Goal: Check status: Check status

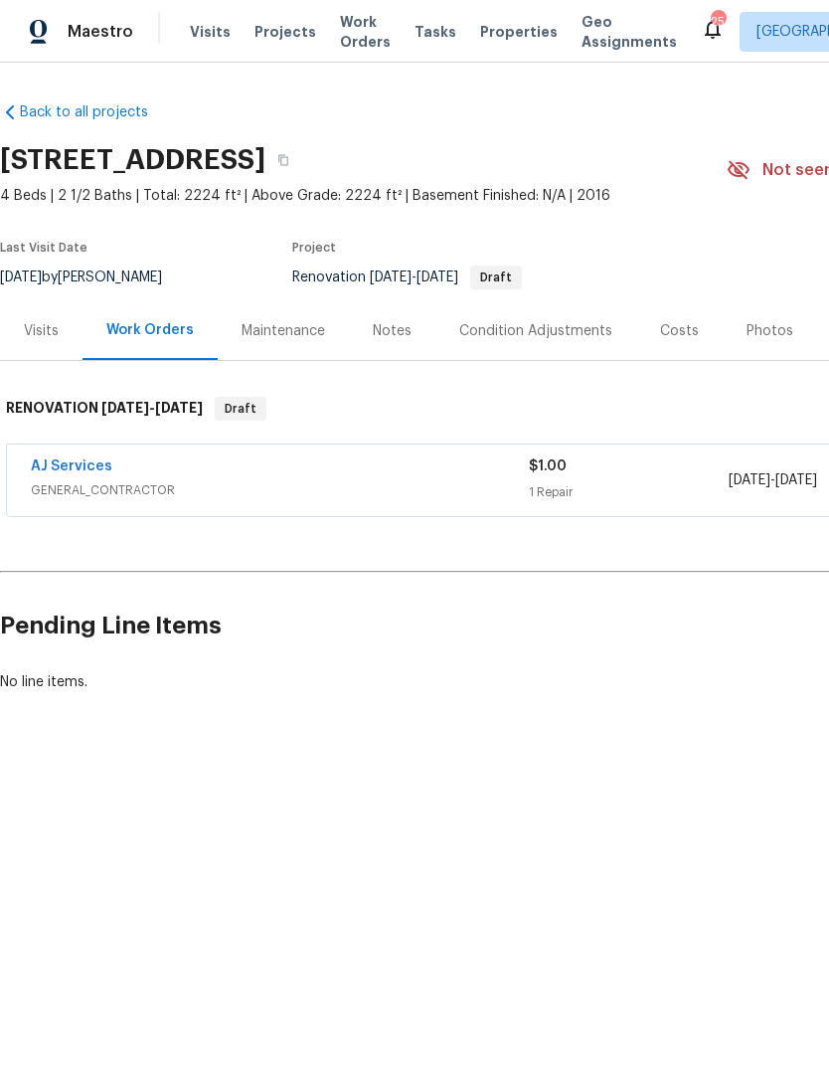
click at [397, 336] on div "Notes" at bounding box center [392, 331] width 39 height 20
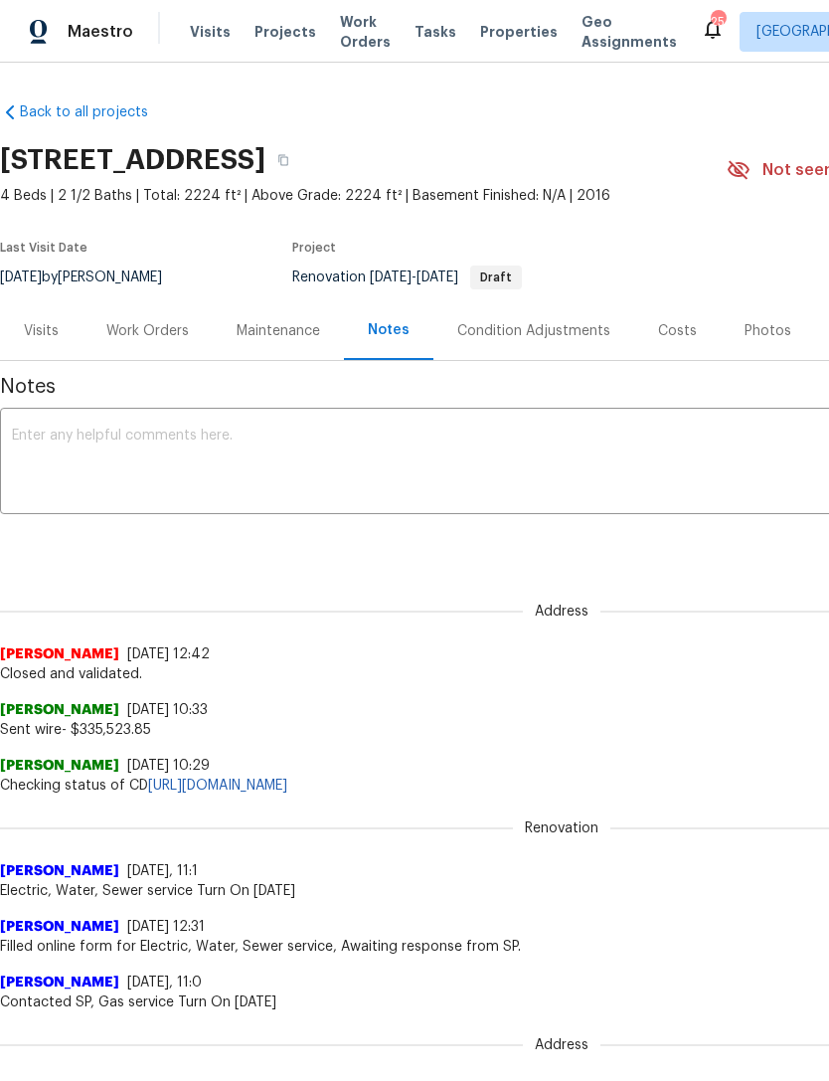
click at [40, 331] on div "Visits" at bounding box center [41, 331] width 35 height 20
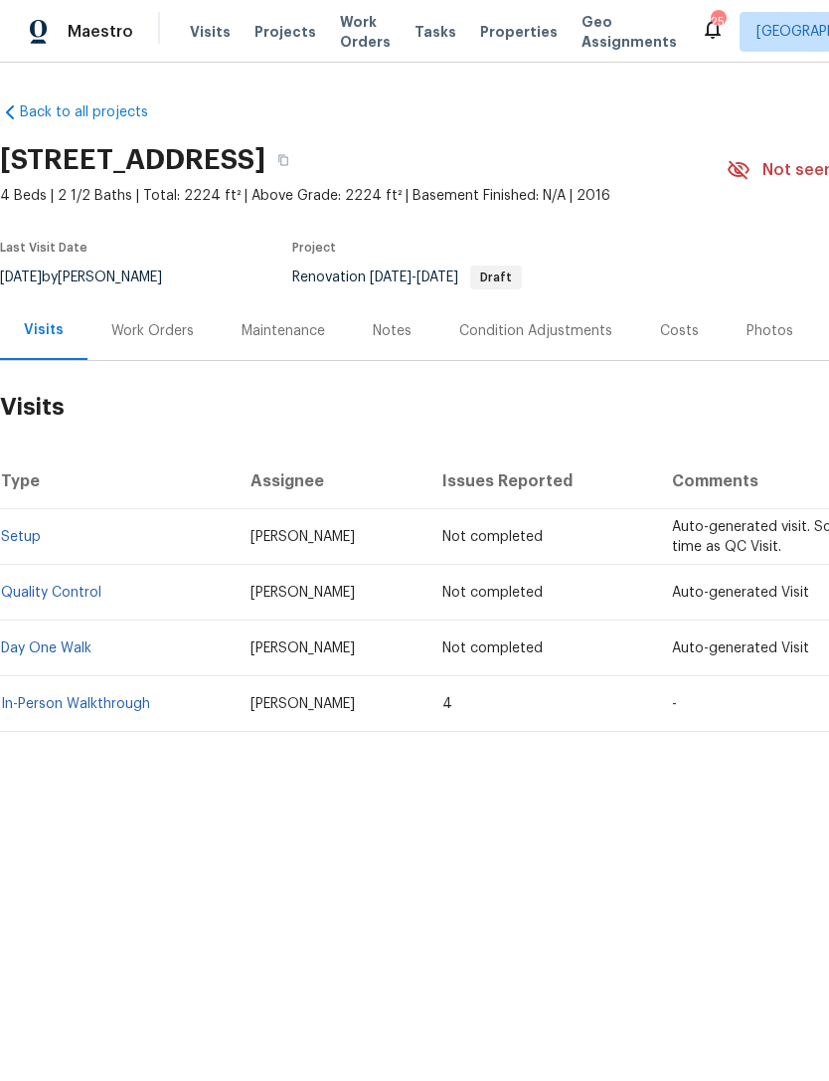
click at [173, 329] on div "Work Orders" at bounding box center [152, 331] width 83 height 20
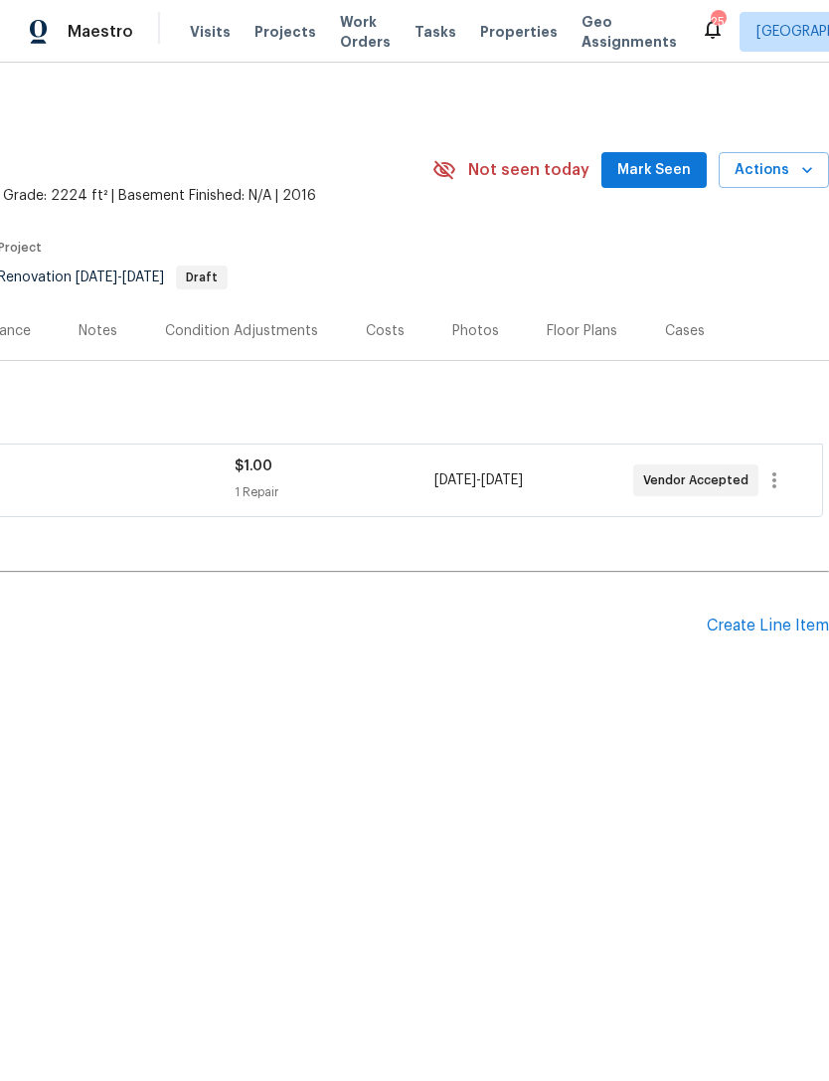
scroll to position [0, 294]
click at [651, 169] on span "Mark Seen" at bounding box center [655, 170] width 74 height 25
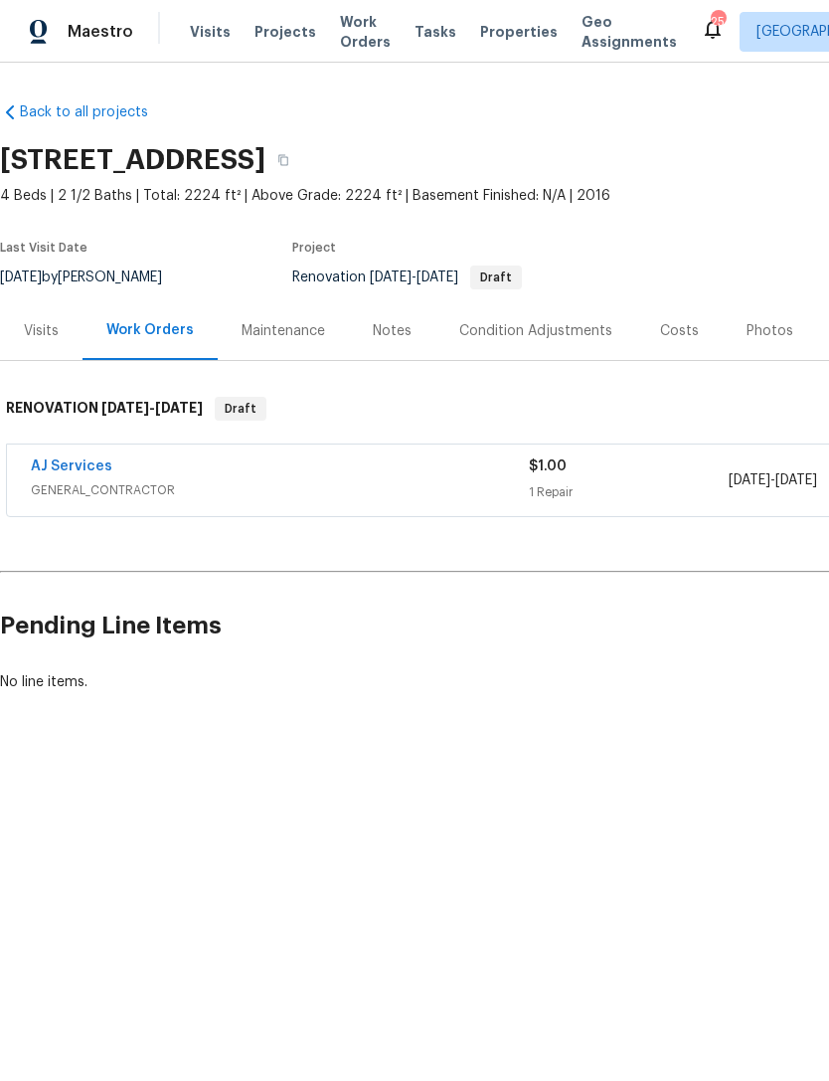
scroll to position [0, 0]
click at [675, 327] on div "Costs" at bounding box center [679, 331] width 39 height 20
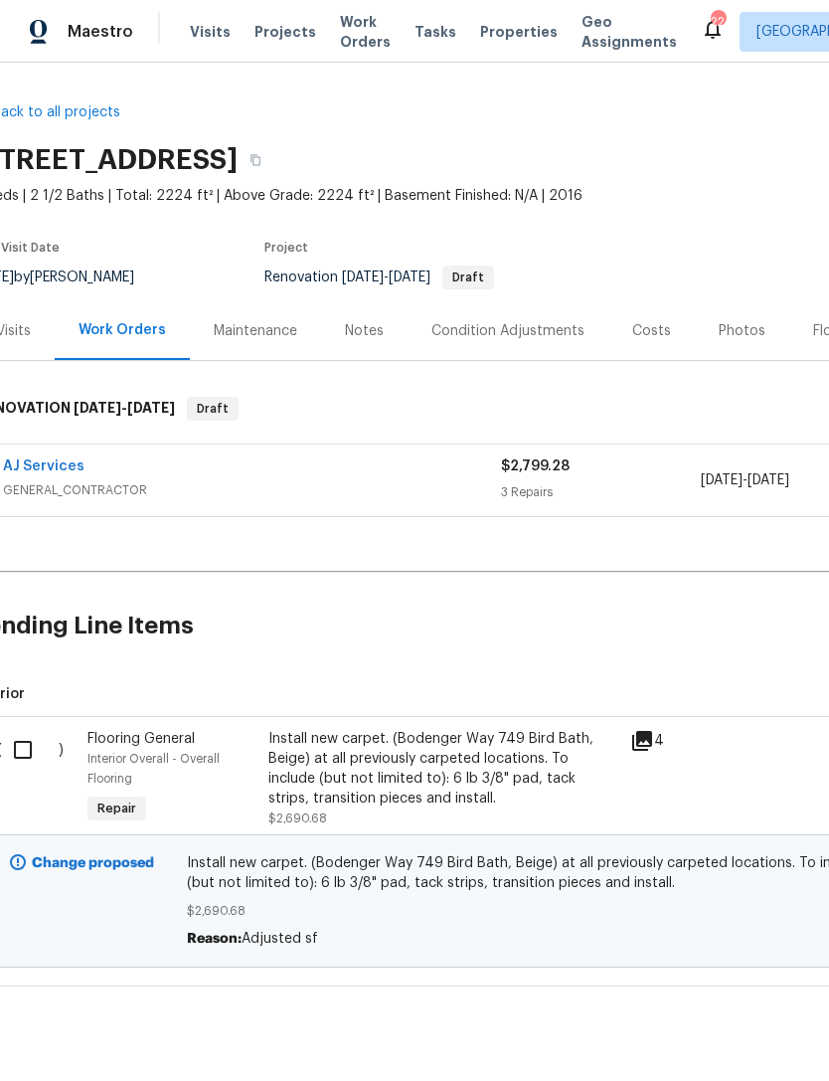
scroll to position [0, 57]
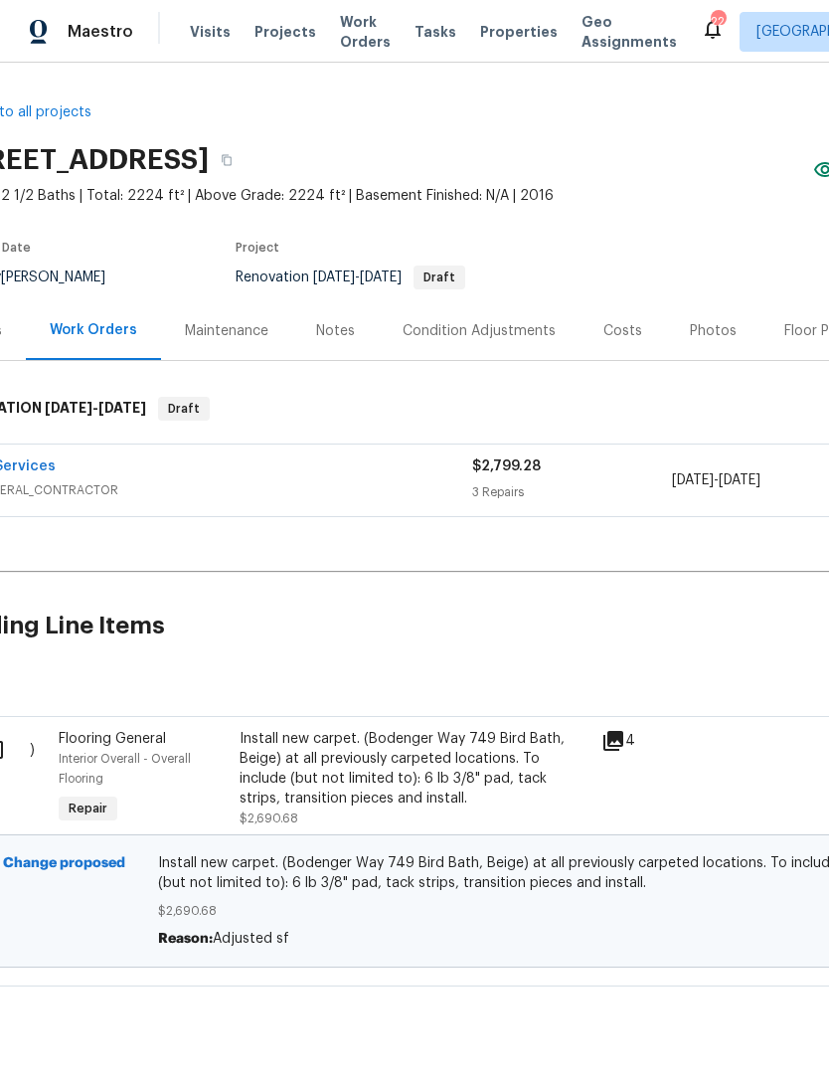
click at [797, 324] on div "Floor Plans" at bounding box center [820, 331] width 71 height 20
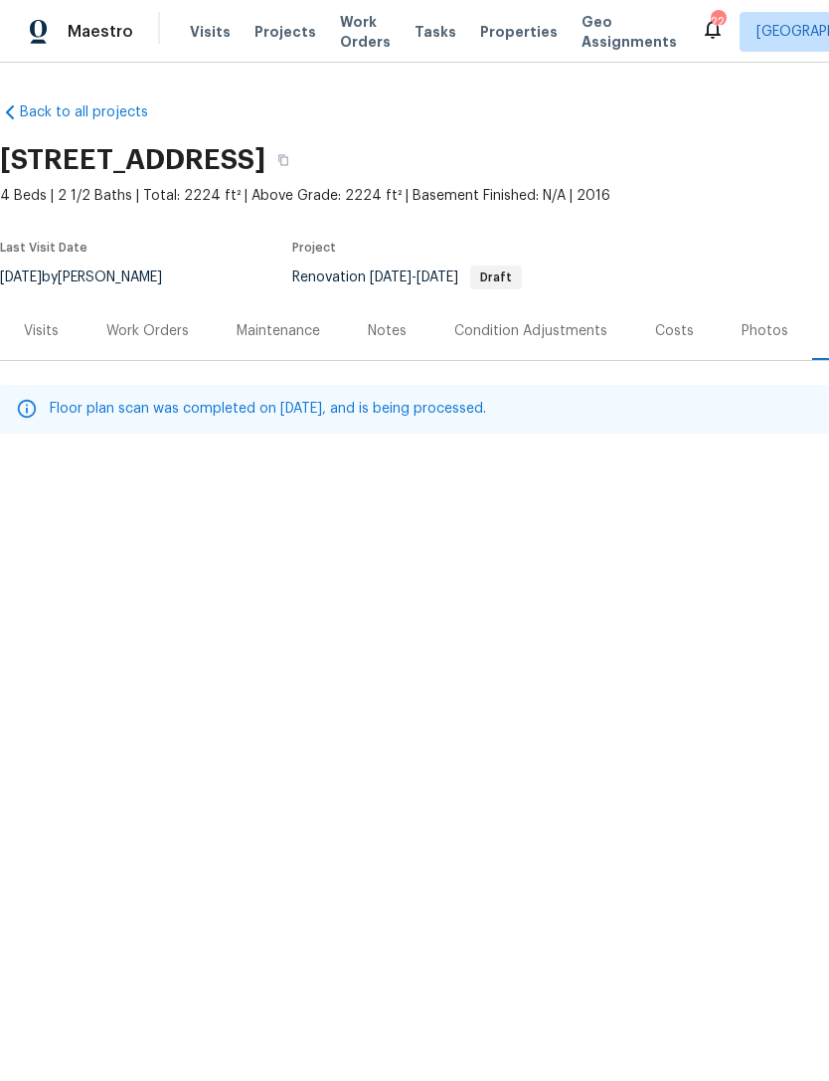
click at [139, 327] on div "Work Orders" at bounding box center [147, 331] width 83 height 20
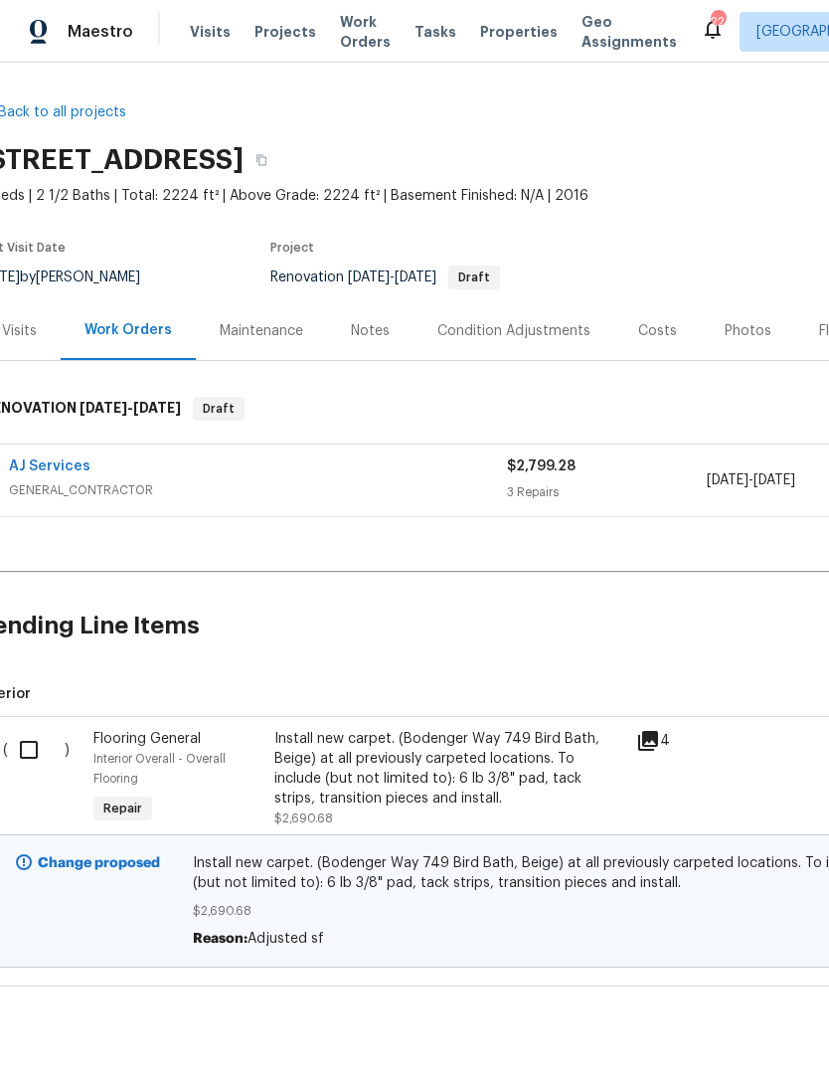
scroll to position [0, 25]
